Goal: Obtain resource: Obtain resource

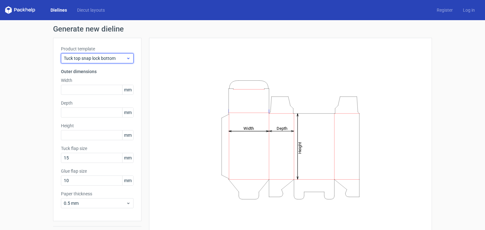
click at [125, 62] on div "Tuck top snap lock bottom" at bounding box center [97, 58] width 73 height 10
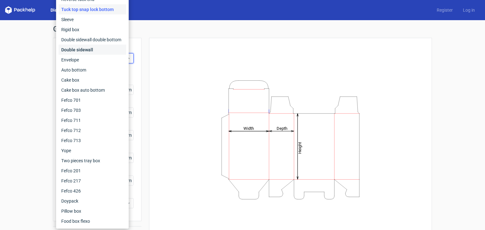
click at [119, 51] on div "Double sidewall" at bounding box center [93, 50] width 68 height 10
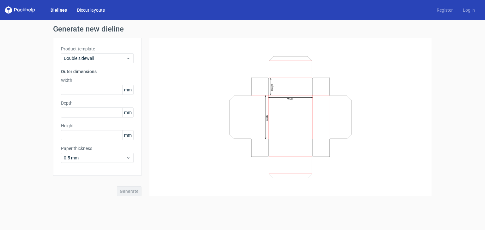
click at [97, 11] on link "Diecut layouts" at bounding box center [91, 10] width 38 height 6
